Goal: Entertainment & Leisure: Consume media (video, audio)

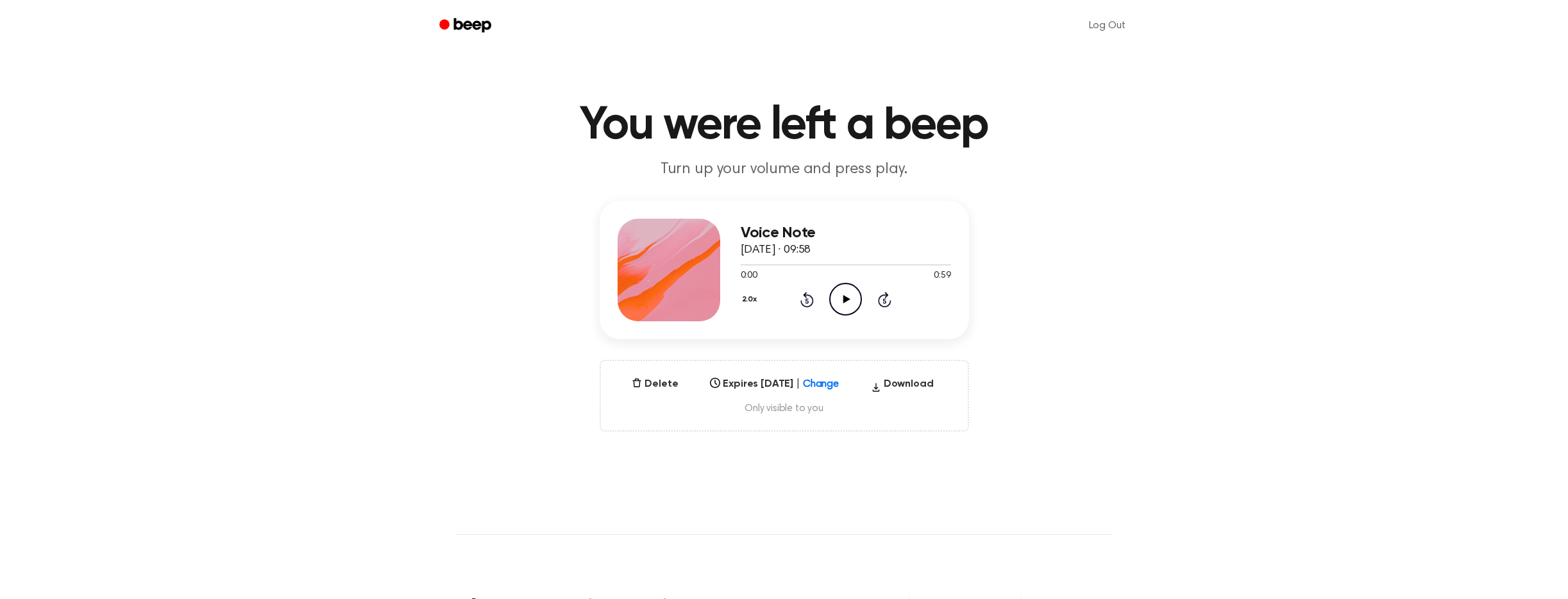
click at [820, 378] on div "Select..." at bounding box center [763, 380] width 114 height 15
click at [776, 470] on div "[DATE]" at bounding box center [774, 476] width 139 height 22
click at [850, 305] on icon "Play Audio" at bounding box center [846, 299] width 33 height 33
click at [780, 267] on div at bounding box center [846, 264] width 210 height 10
click at [792, 265] on div at bounding box center [846, 265] width 210 height 1
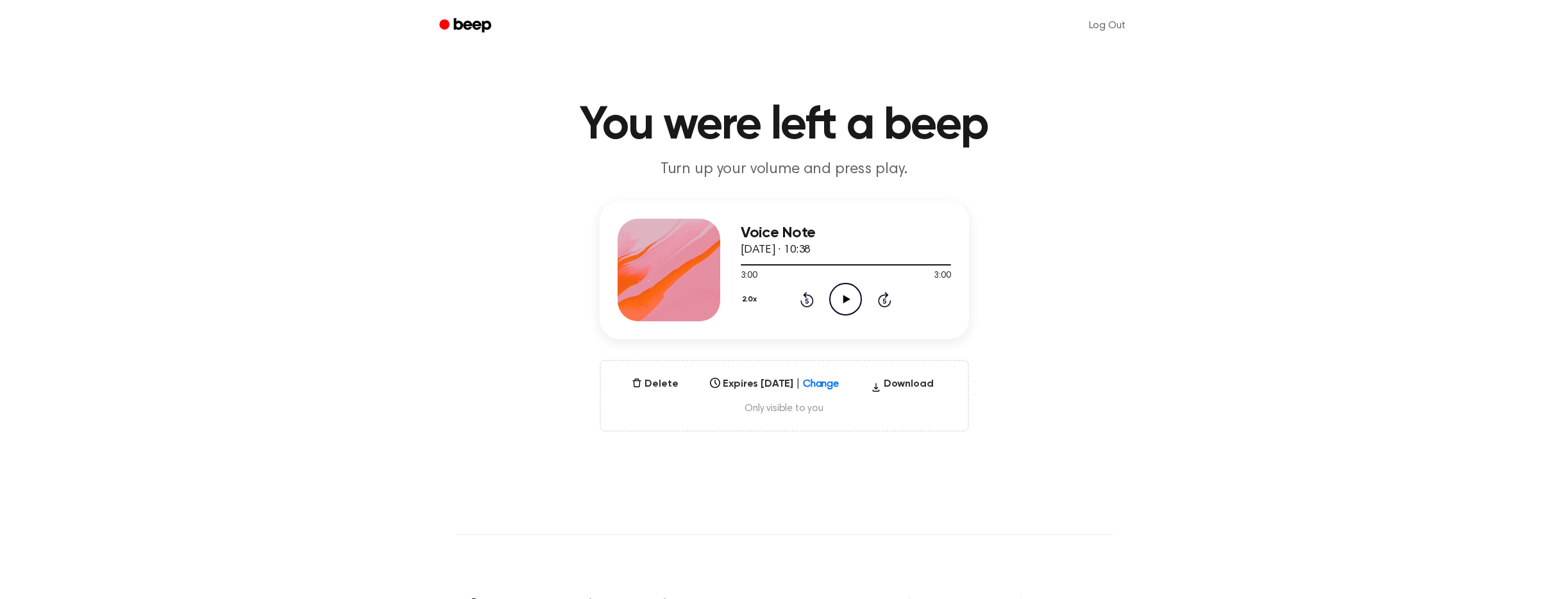
click at [847, 297] on icon "Play Audio" at bounding box center [846, 299] width 33 height 33
click at [847, 295] on icon "Play Audio" at bounding box center [846, 299] width 33 height 33
click at [789, 265] on div at bounding box center [846, 265] width 210 height 1
click at [845, 303] on icon "Play Audio" at bounding box center [846, 299] width 33 height 33
click at [845, 303] on icon "Play Audio" at bounding box center [846, 299] width 33 height 33
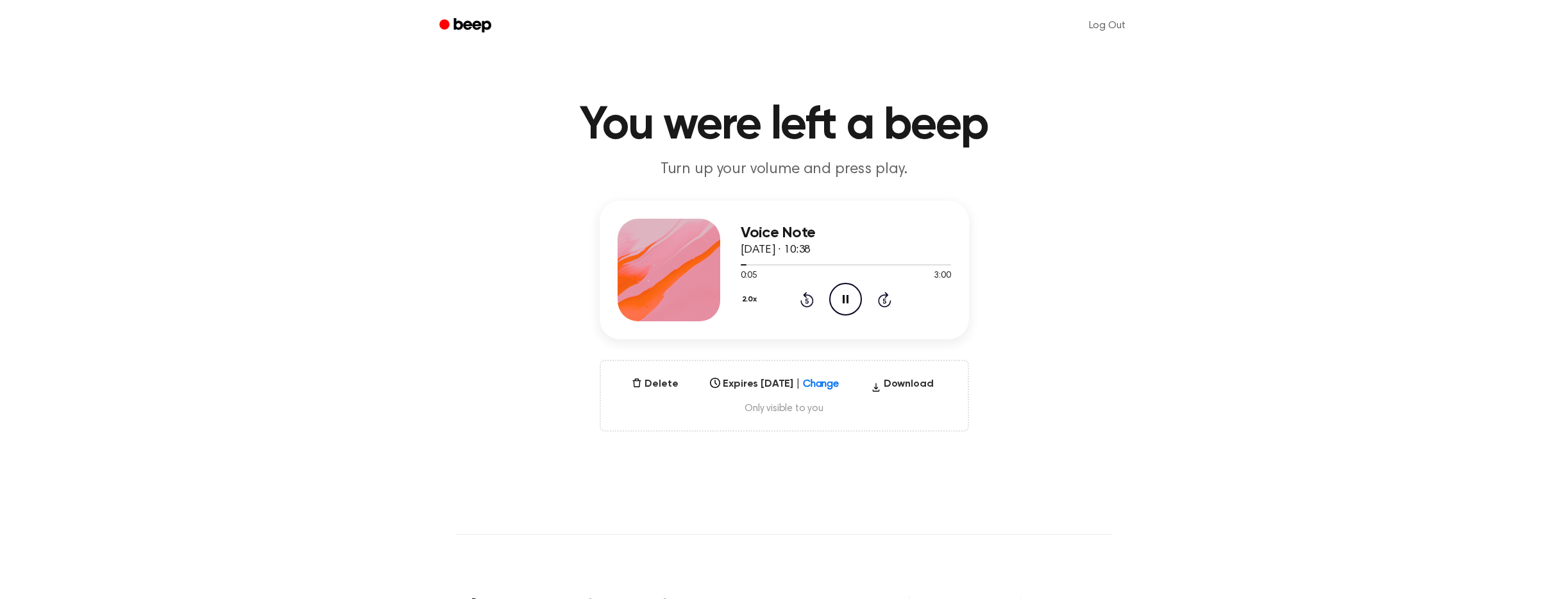
click at [813, 386] on div "Select..." at bounding box center [762, 380] width 101 height 12
click at [786, 477] on div "[DATE]" at bounding box center [774, 476] width 139 height 22
click at [846, 300] on icon "Pause Audio" at bounding box center [846, 299] width 33 height 33
